Goal: Task Accomplishment & Management: Complete application form

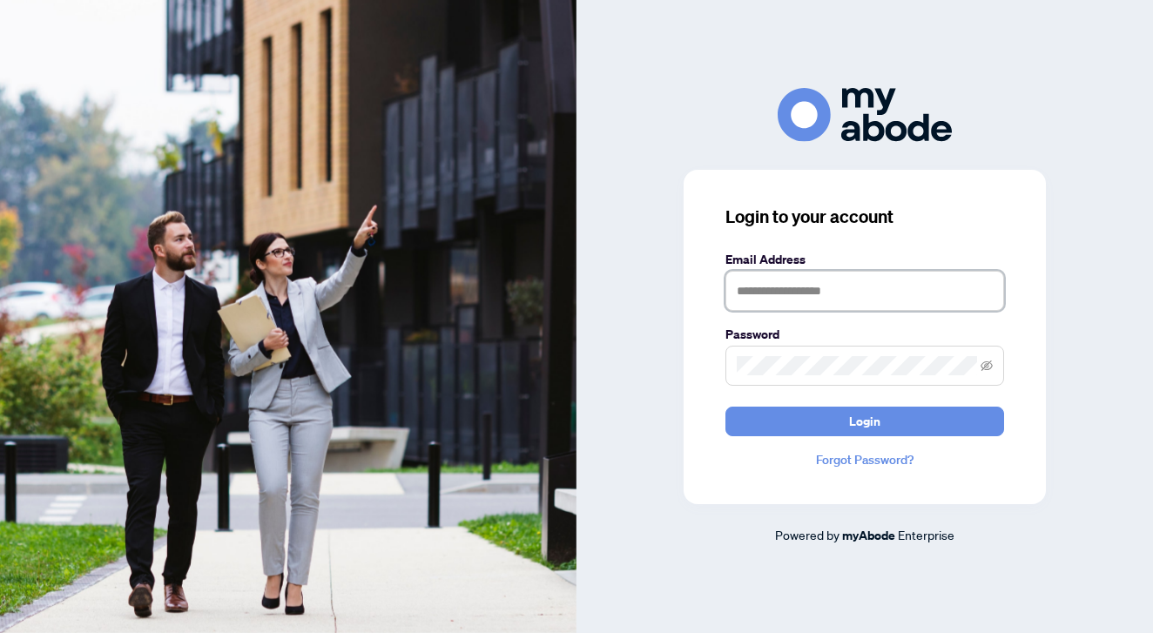
type input "**********"
click at [865, 421] on button "Login" at bounding box center [864, 422] width 279 height 30
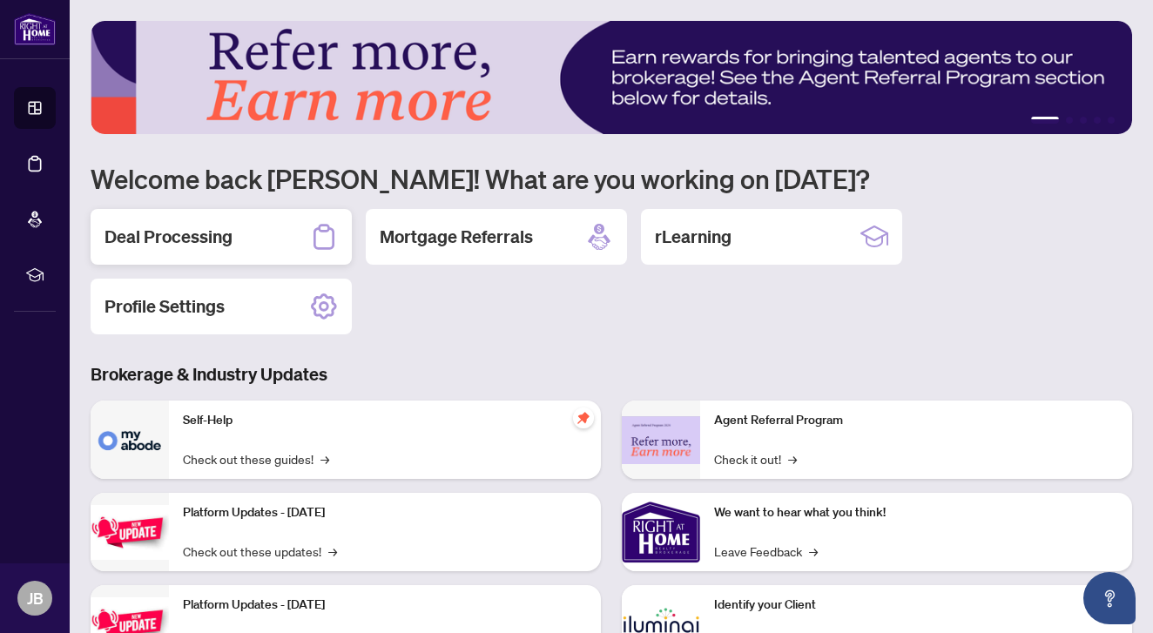
click at [216, 240] on h2 "Deal Processing" at bounding box center [168, 237] width 128 height 24
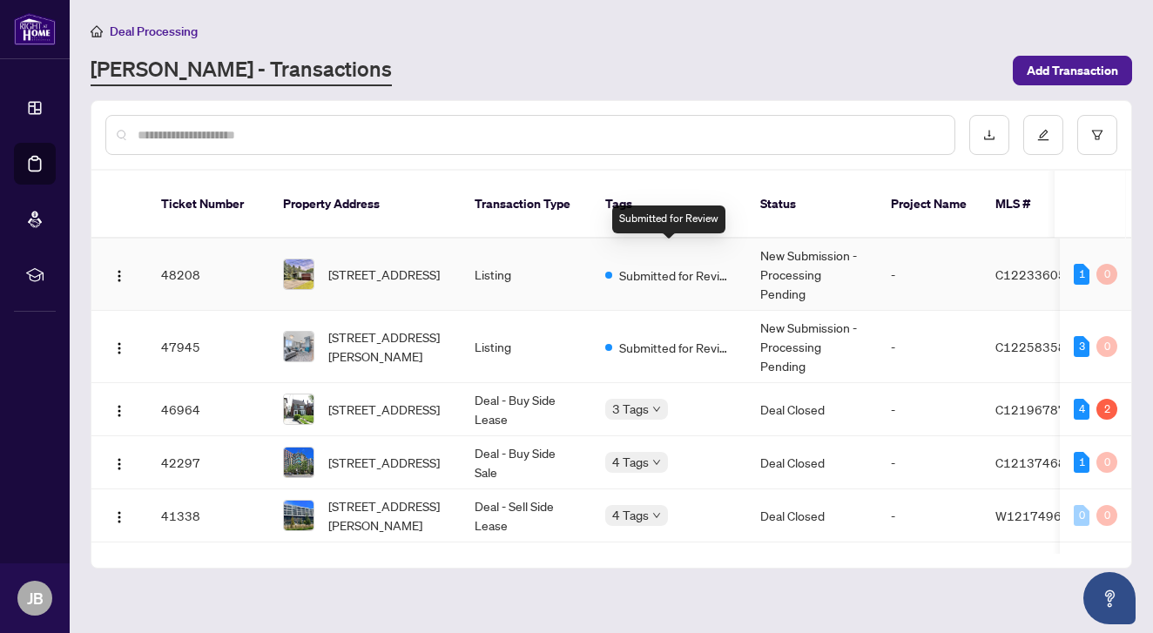
click at [690, 266] on span "Submitted for Review" at bounding box center [675, 275] width 113 height 19
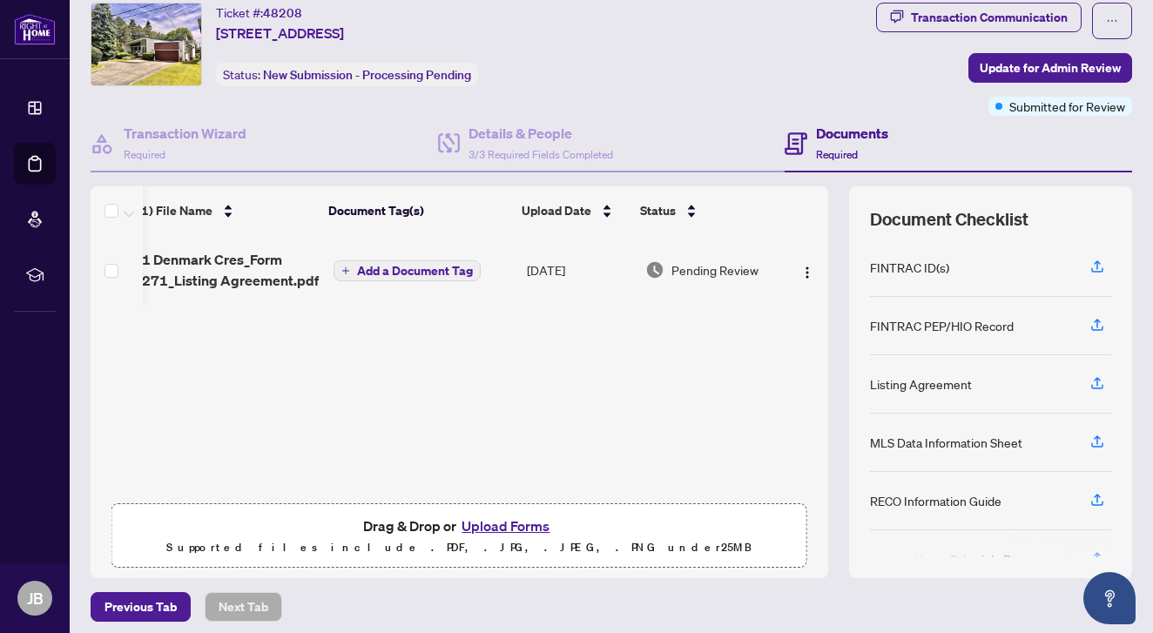
click at [488, 524] on button "Upload Forms" at bounding box center [505, 526] width 98 height 23
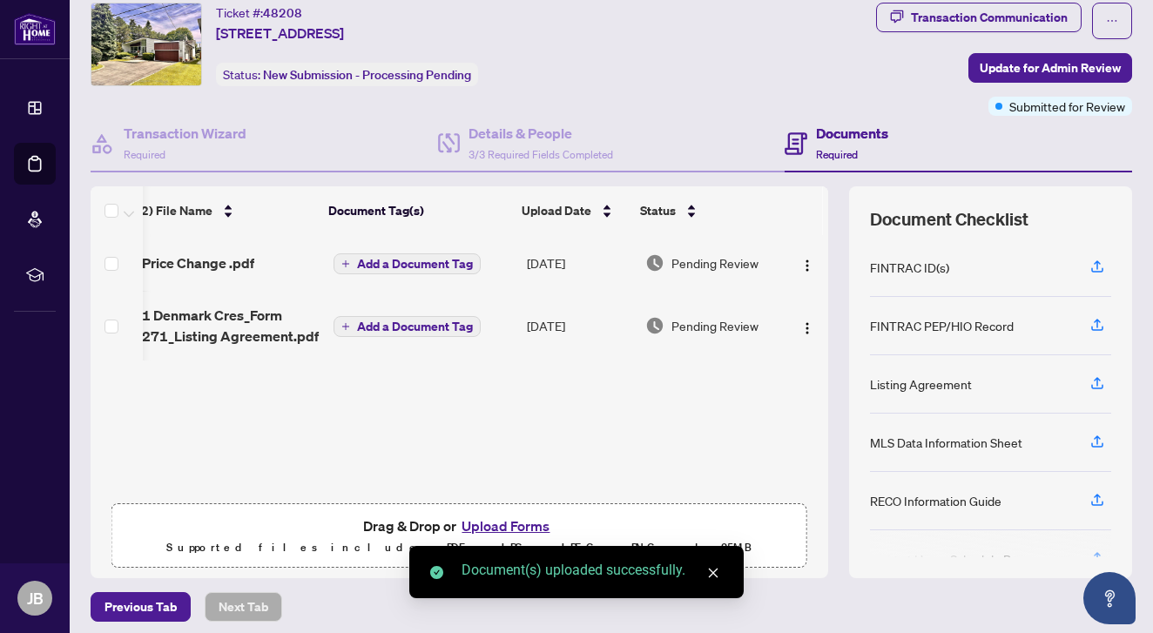
click at [407, 328] on span "Add a Document Tag" at bounding box center [415, 326] width 116 height 12
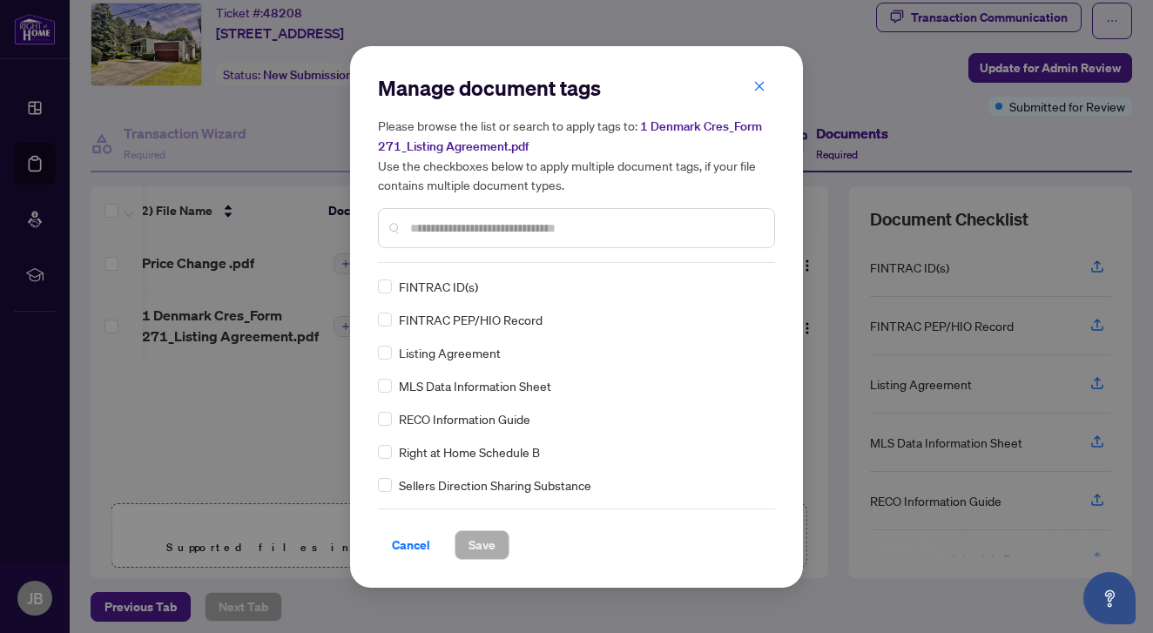
click at [495, 228] on input "text" at bounding box center [585, 228] width 350 height 19
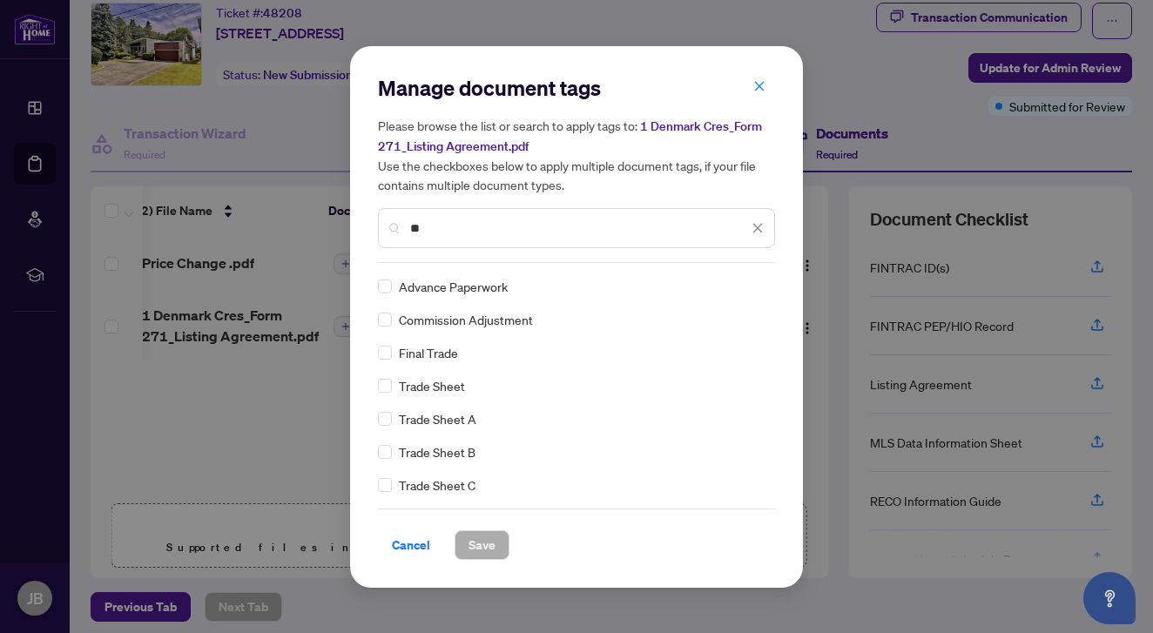
type input "*"
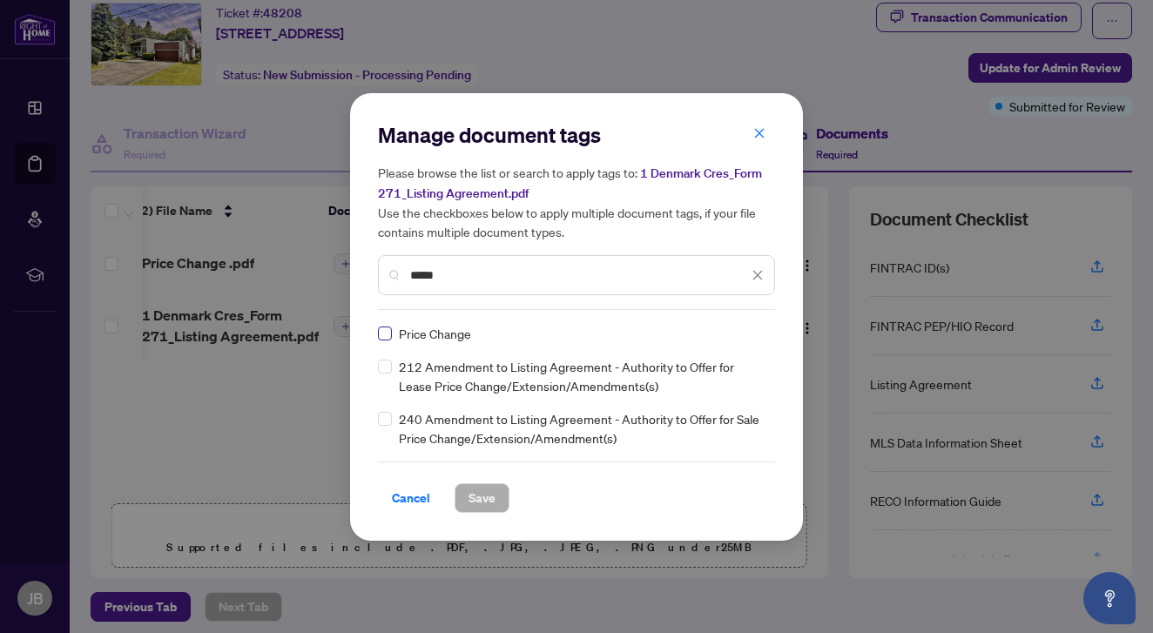
type input "*****"
click at [386, 336] on span at bounding box center [385, 334] width 14 height 14
click at [492, 499] on span "Save" at bounding box center [481, 498] width 27 height 28
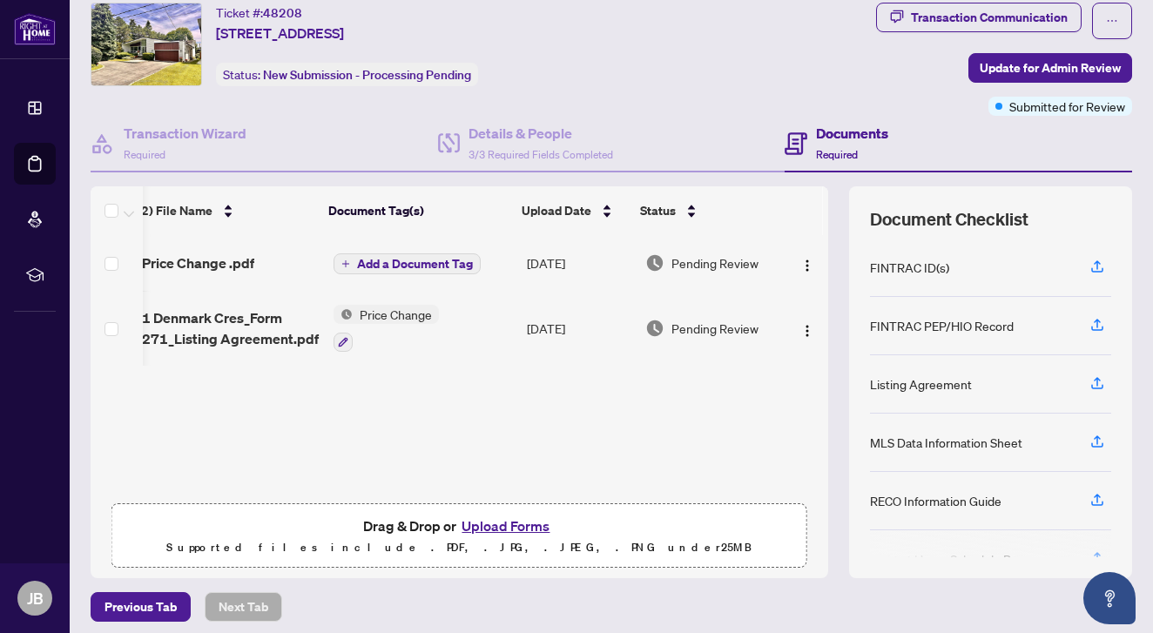
click at [385, 313] on span "Price Change" at bounding box center [396, 314] width 86 height 19
click at [407, 315] on span "Price Change" at bounding box center [396, 314] width 86 height 19
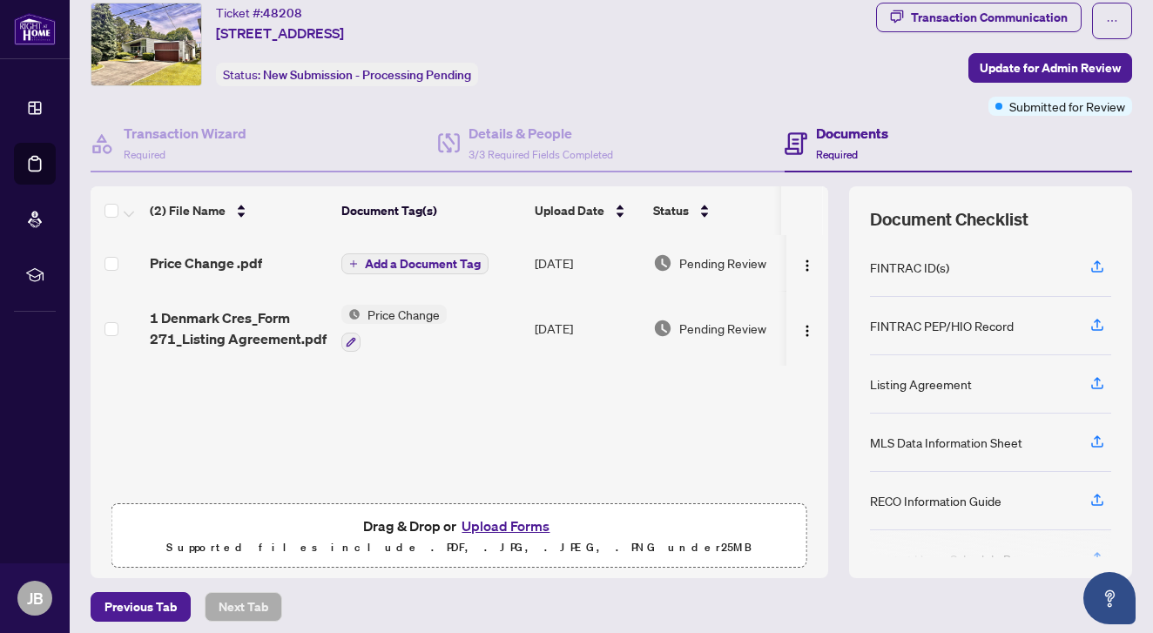
click at [383, 315] on span "Price Change" at bounding box center [403, 314] width 86 height 19
click at [351, 402] on span "Price Change" at bounding box center [361, 399] width 86 height 19
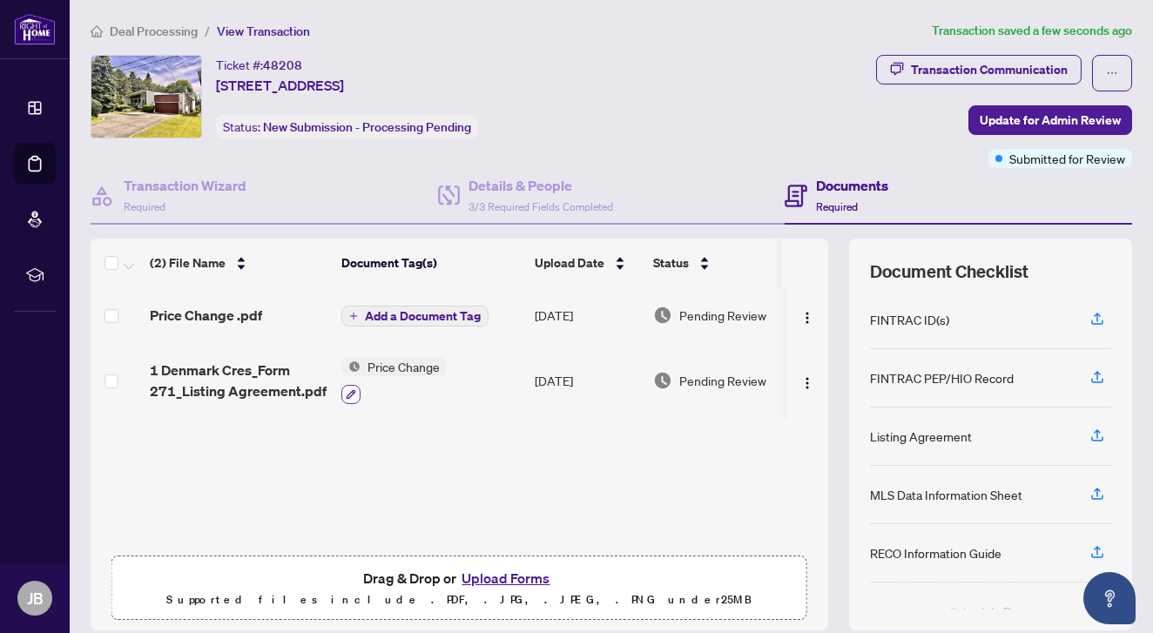
click at [349, 391] on icon "button" at bounding box center [351, 394] width 10 height 10
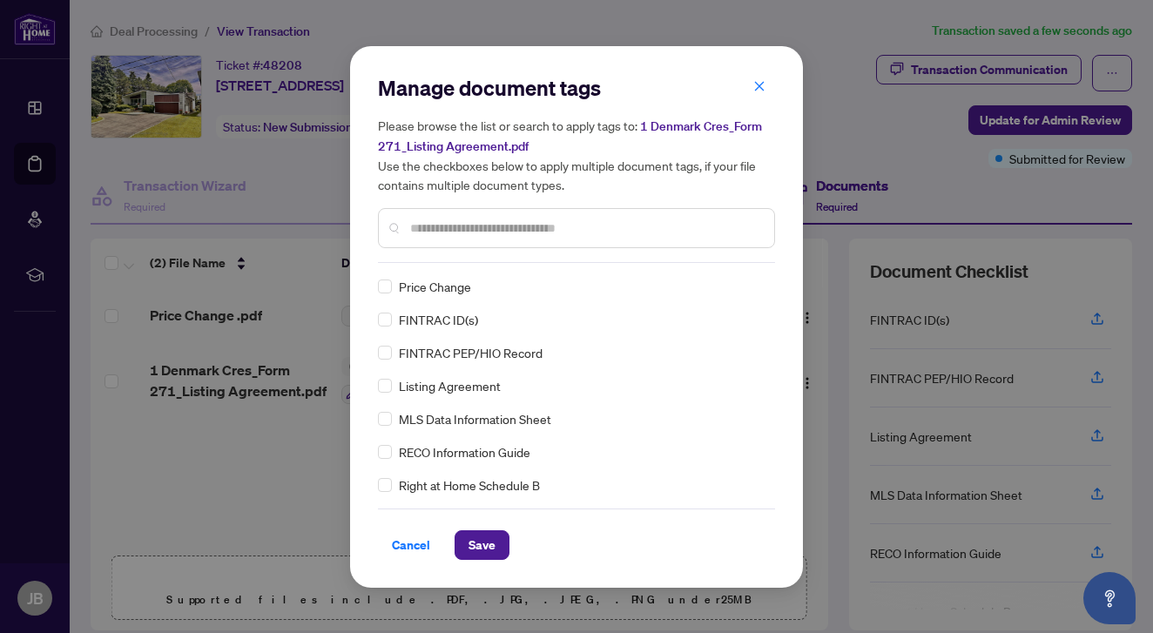
click at [482, 219] on input "text" at bounding box center [585, 228] width 350 height 19
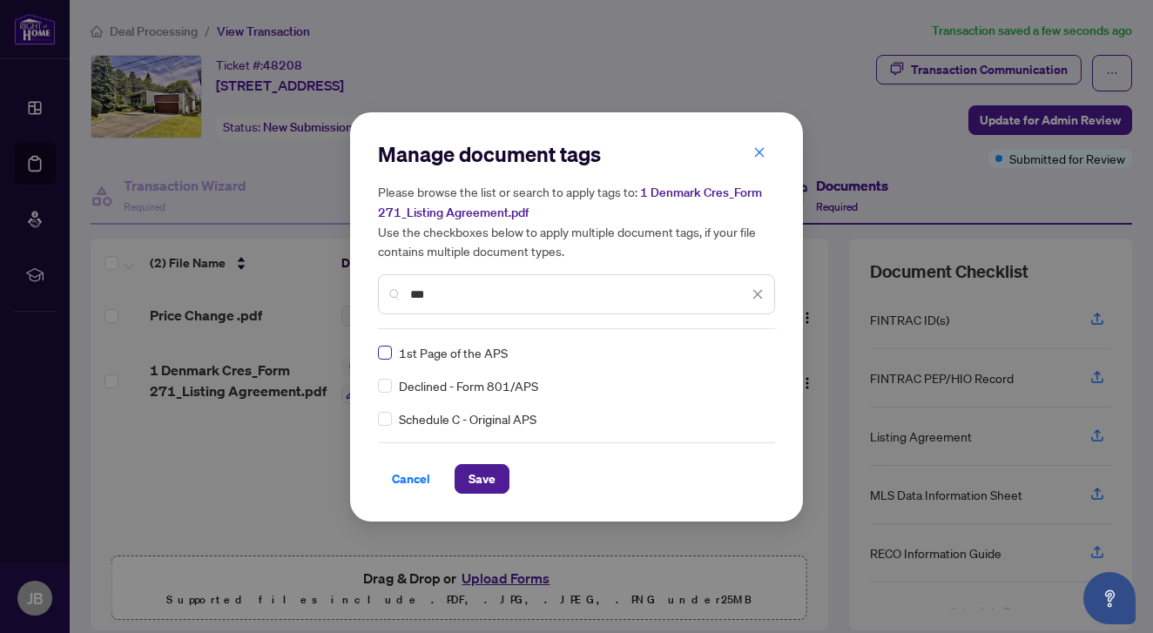
type input "***"
click at [490, 480] on span "Save" at bounding box center [481, 479] width 27 height 28
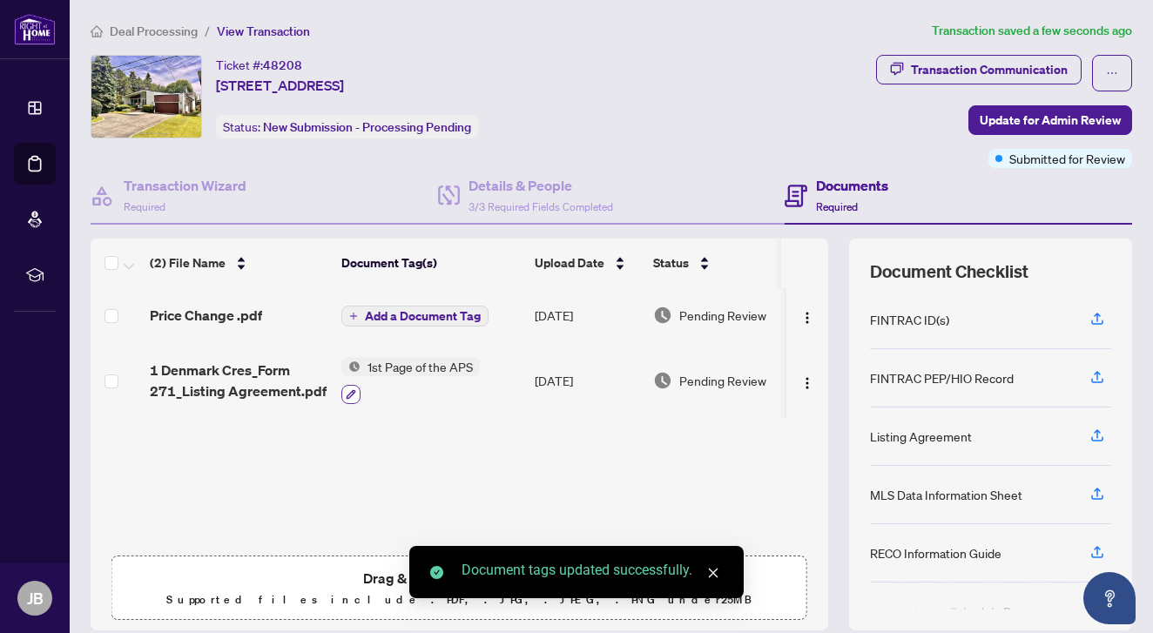
click at [347, 392] on icon "button" at bounding box center [351, 394] width 10 height 10
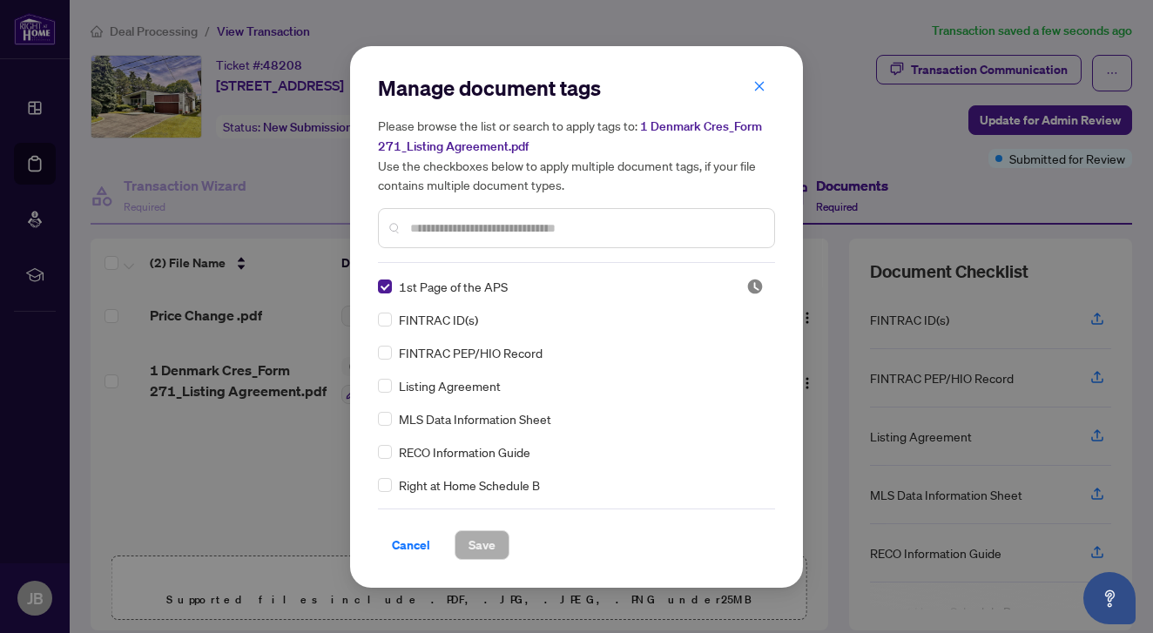
click at [451, 297] on div "1st Page of the APS FINTRAC ID(s) FINTRAC PEP/HIO Record Listing Agreement MLS …" at bounding box center [576, 386] width 397 height 218
click at [383, 288] on span at bounding box center [385, 286] width 14 height 14
click at [451, 233] on input "text" at bounding box center [585, 228] width 350 height 19
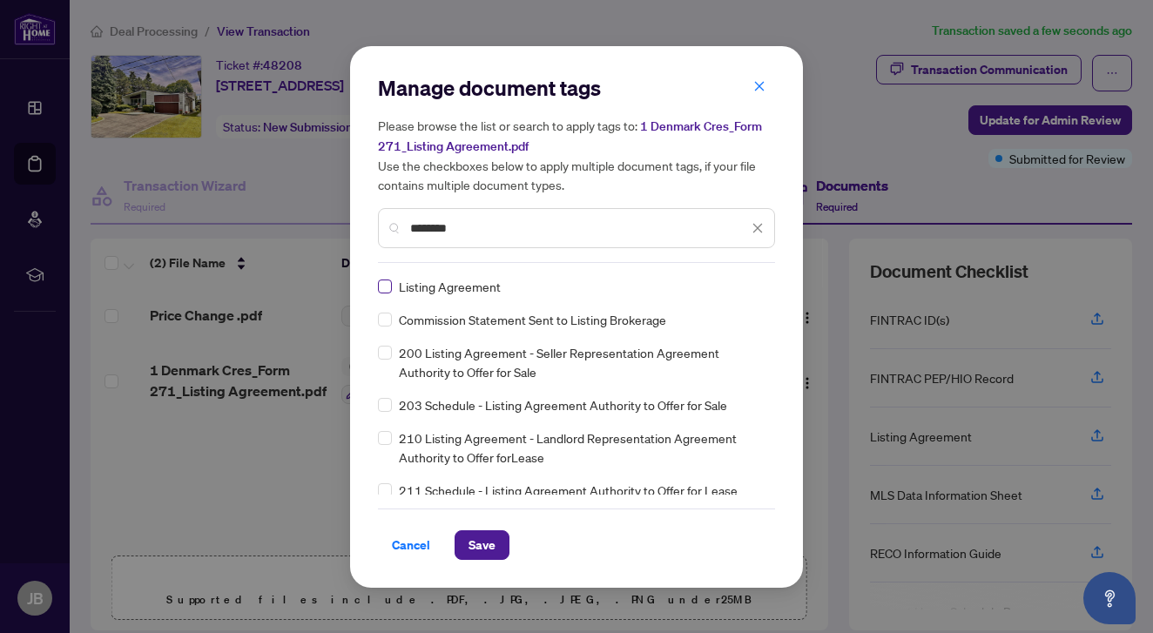
type input "*******"
click at [476, 544] on span "Save" at bounding box center [481, 545] width 27 height 28
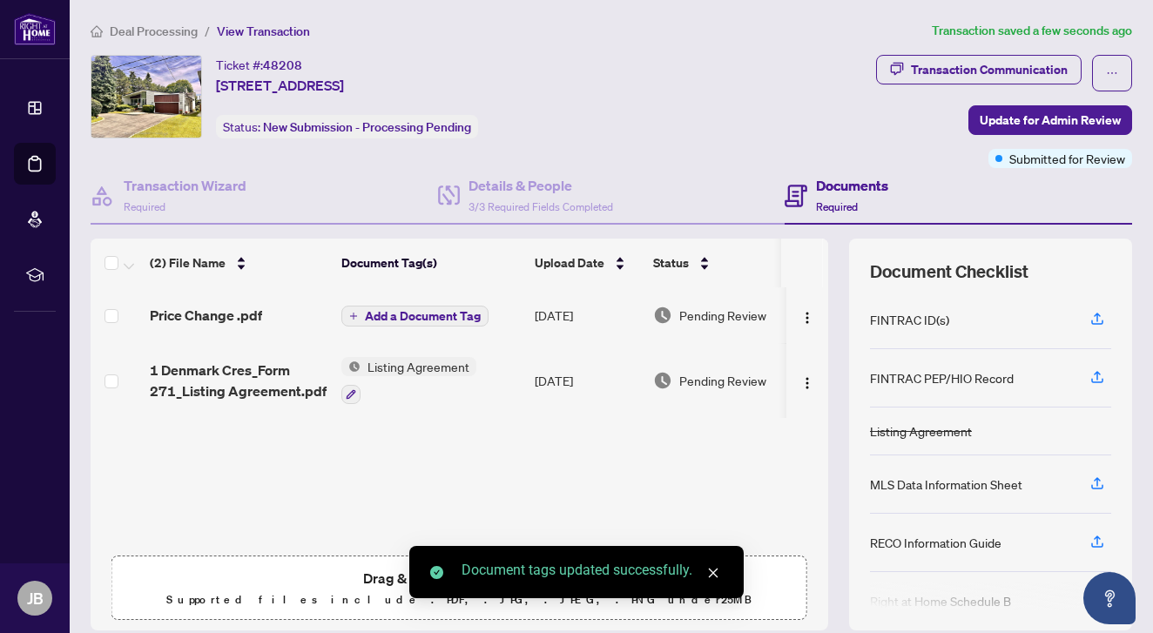
click at [374, 313] on span "Add a Document Tag" at bounding box center [423, 316] width 116 height 12
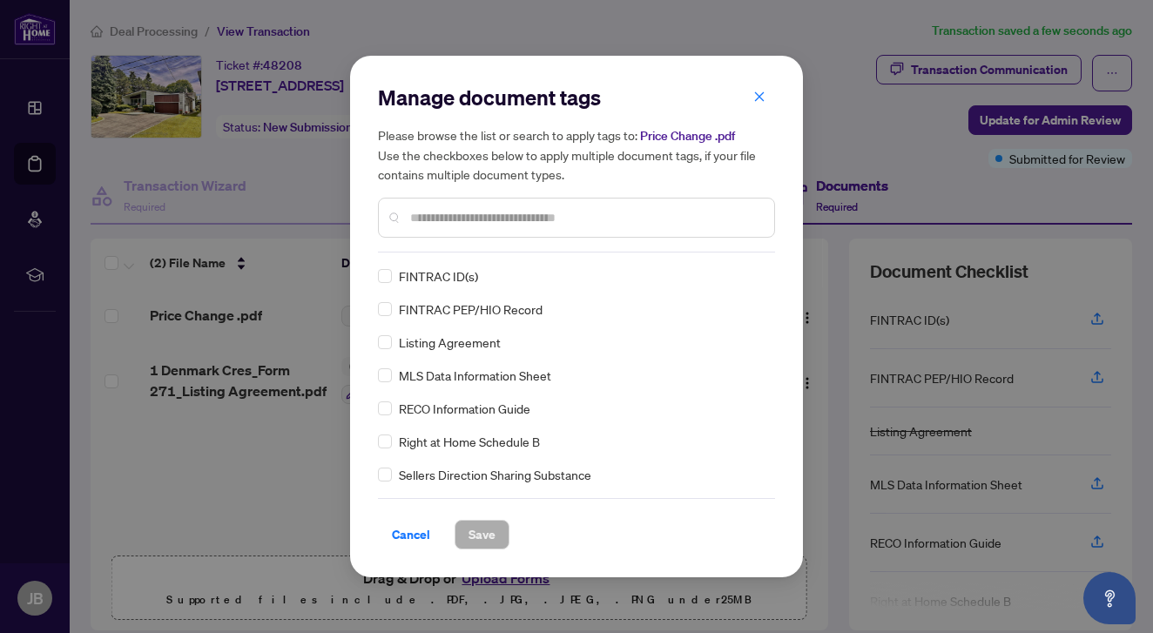
click at [470, 219] on input "text" at bounding box center [585, 217] width 350 height 19
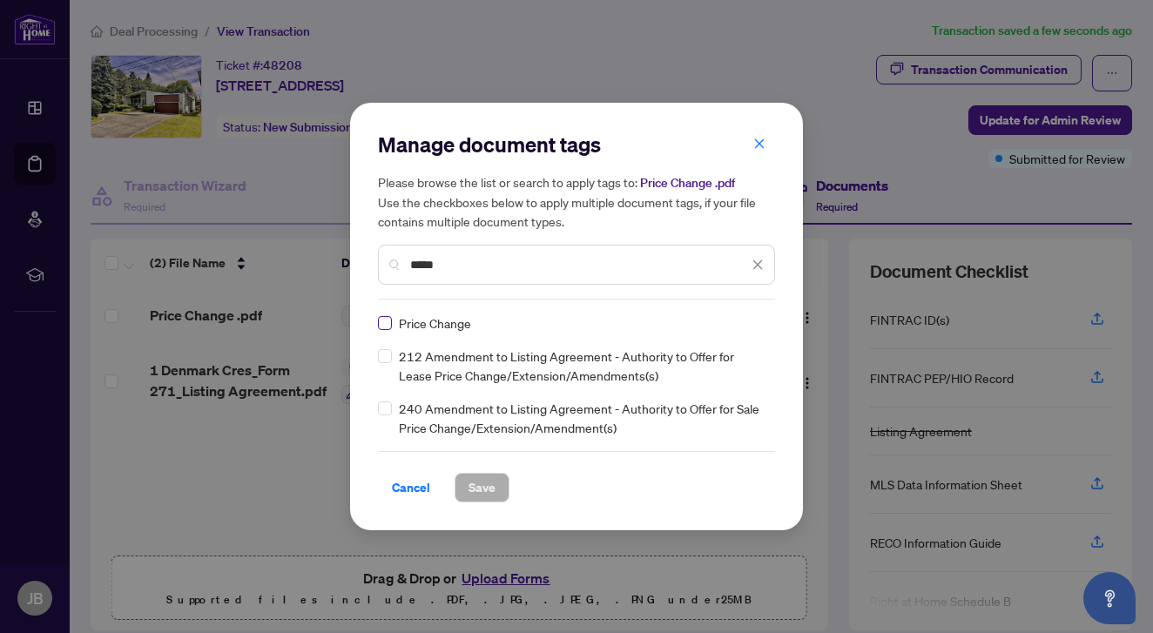
type input "*****"
click at [485, 474] on span "Save" at bounding box center [481, 488] width 27 height 28
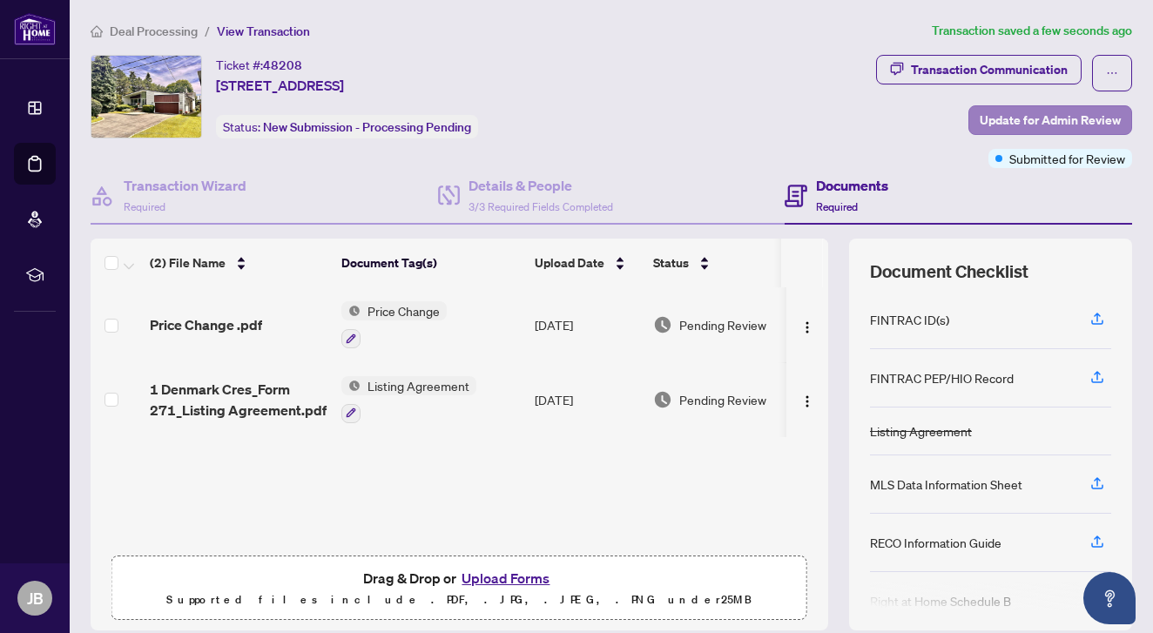
click at [1035, 122] on span "Update for Admin Review" at bounding box center [1050, 120] width 141 height 28
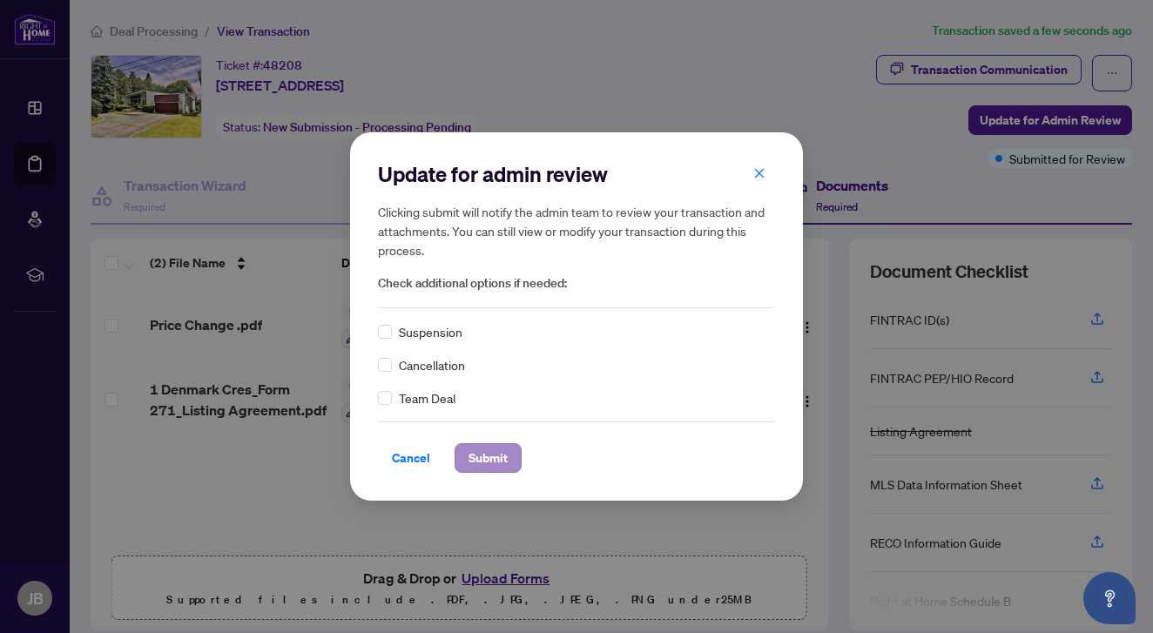
click at [491, 458] on span "Submit" at bounding box center [487, 458] width 39 height 28
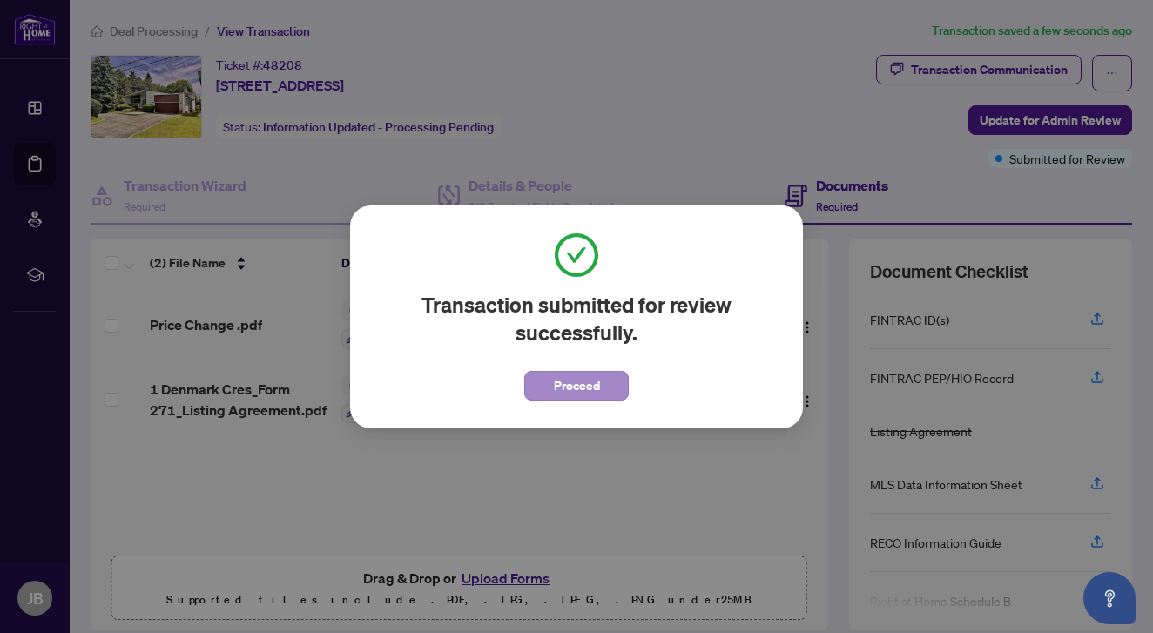
click at [590, 374] on span "Proceed" at bounding box center [577, 386] width 46 height 28
